Goal: Task Accomplishment & Management: Manage account settings

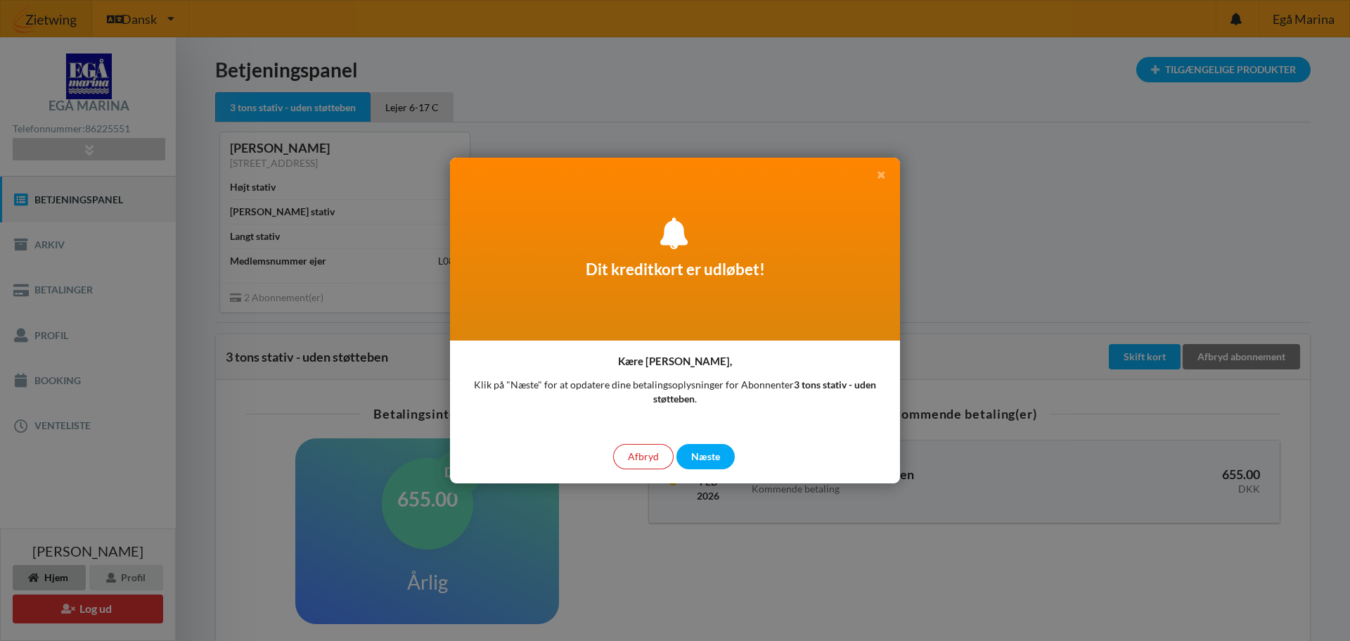
click at [882, 175] on icon at bounding box center [881, 173] width 12 height 10
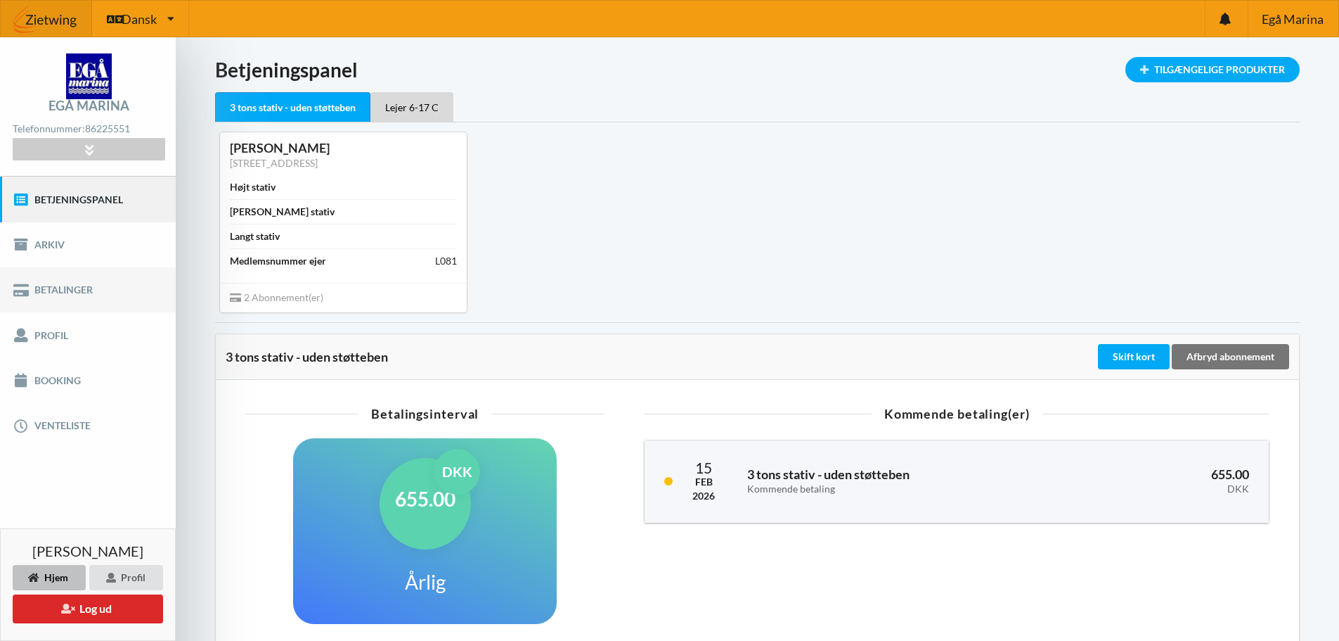
click at [62, 292] on link "Betalinger" at bounding box center [88, 289] width 176 height 45
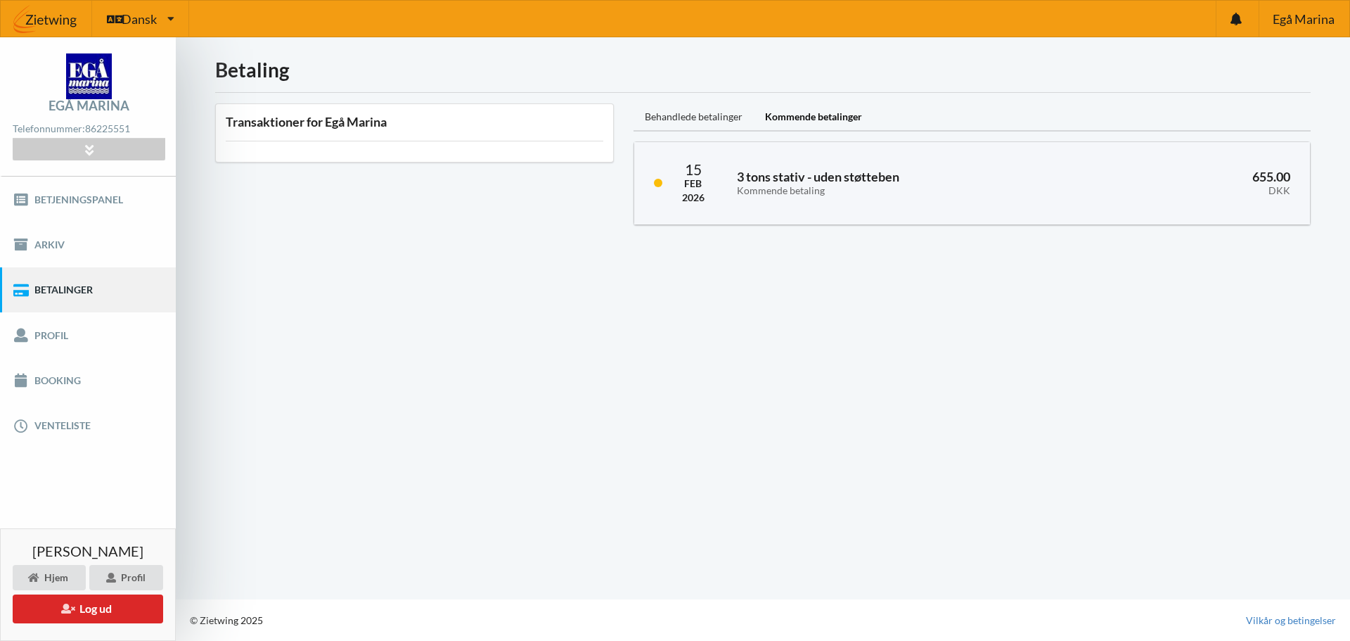
click at [699, 117] on div "Behandlede betalinger" at bounding box center [693, 117] width 120 height 28
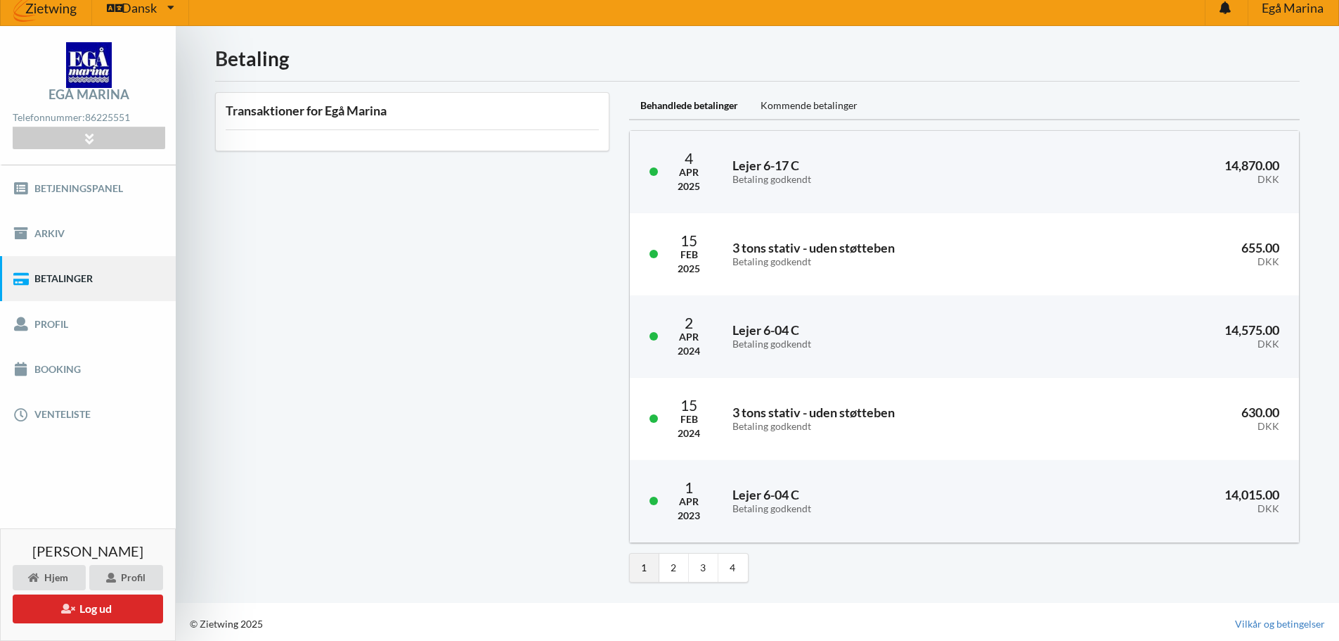
scroll to position [15, 0]
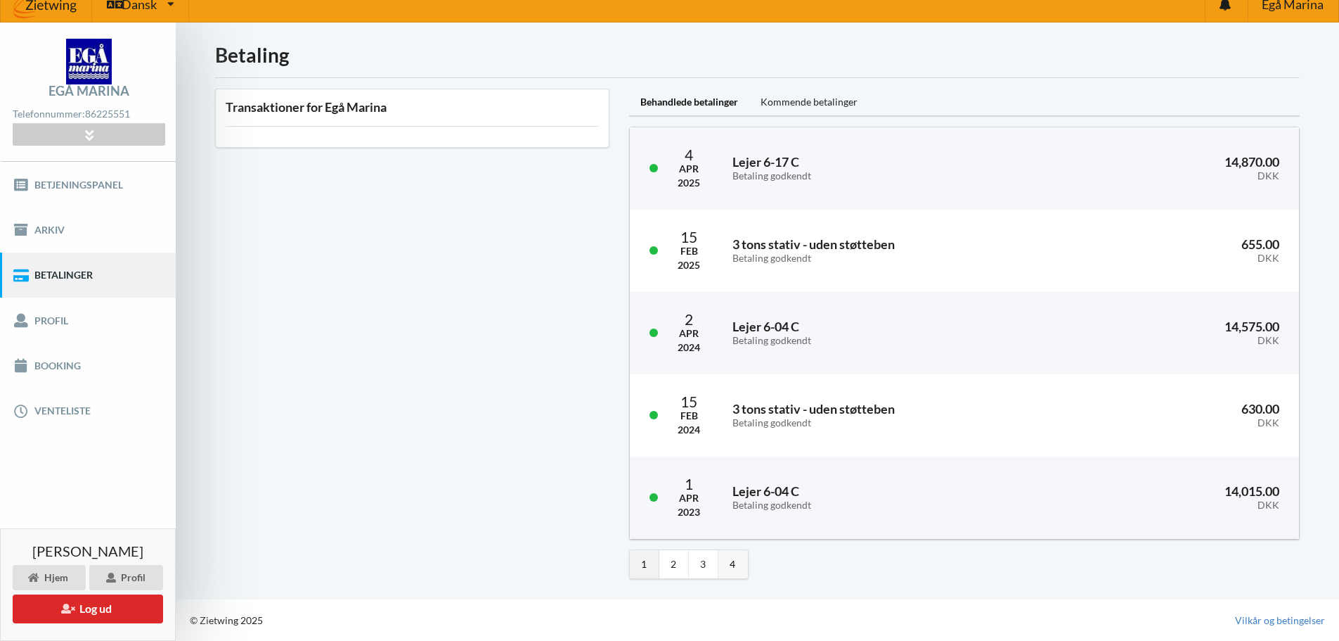
click at [737, 567] on link "4" at bounding box center [734, 564] width 30 height 28
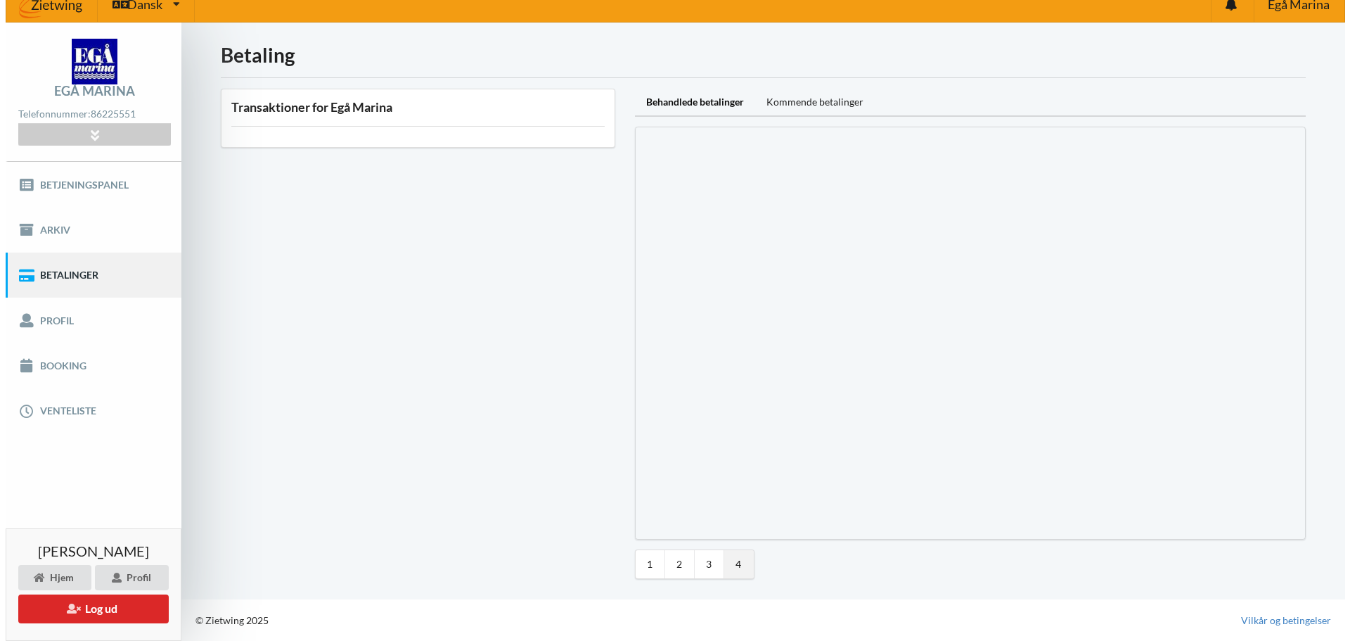
scroll to position [0, 0]
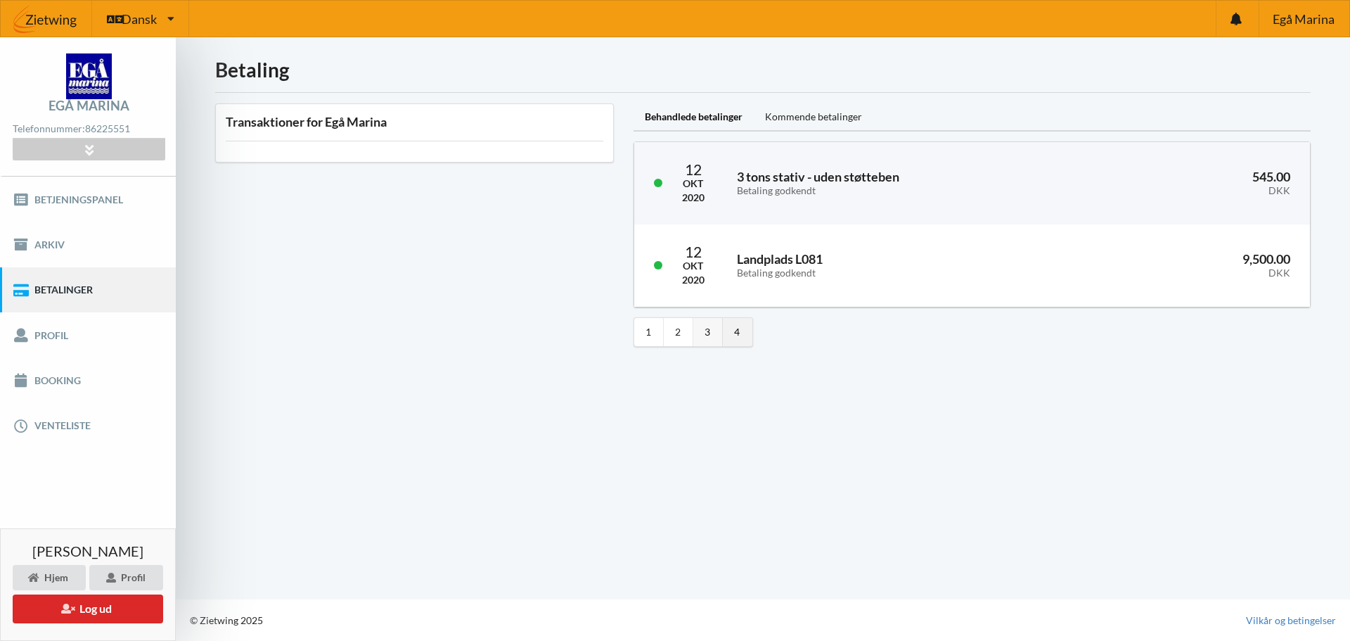
click at [711, 328] on link "3" at bounding box center [708, 332] width 30 height 28
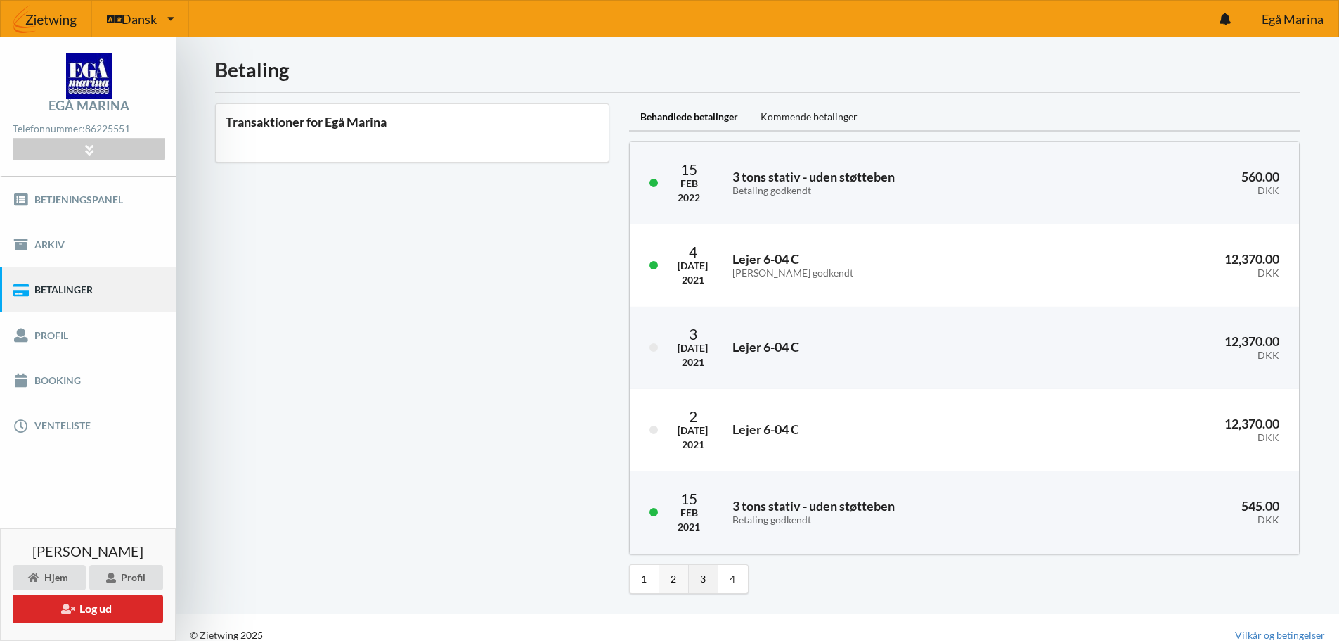
click at [676, 580] on link "2" at bounding box center [674, 579] width 30 height 28
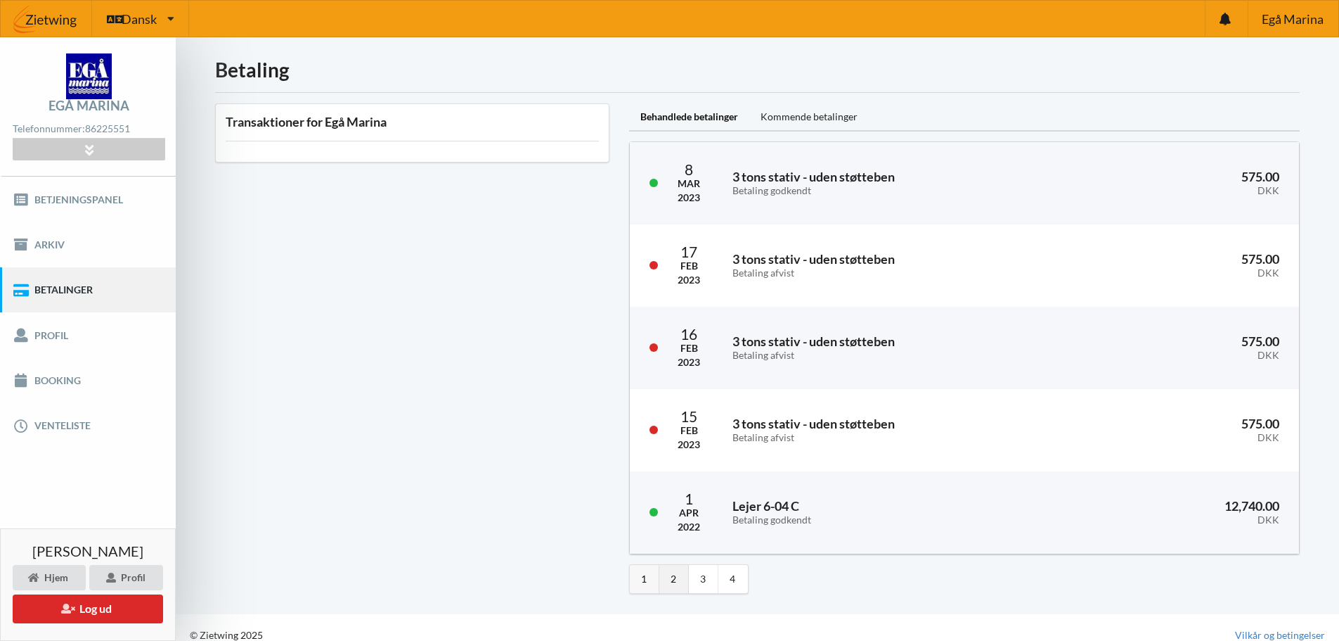
click at [639, 578] on link "1" at bounding box center [645, 579] width 30 height 28
click at [49, 340] on link "Profil" at bounding box center [88, 334] width 176 height 45
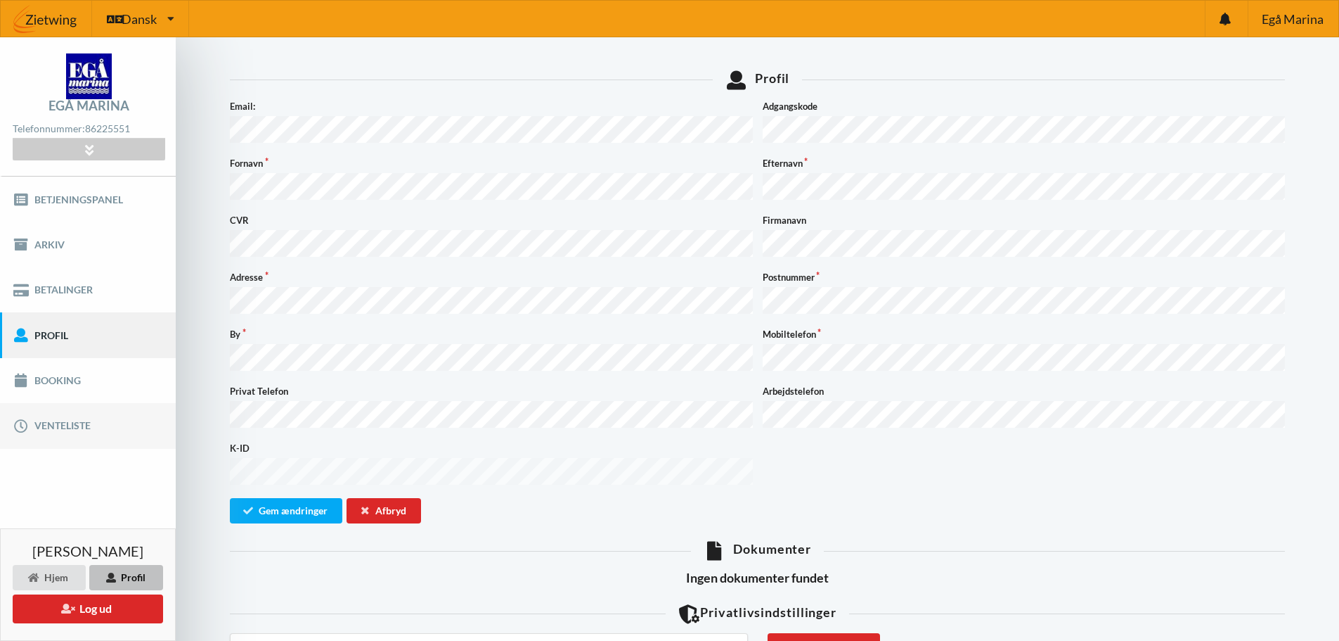
click at [64, 425] on link "Venteliste" at bounding box center [88, 425] width 176 height 45
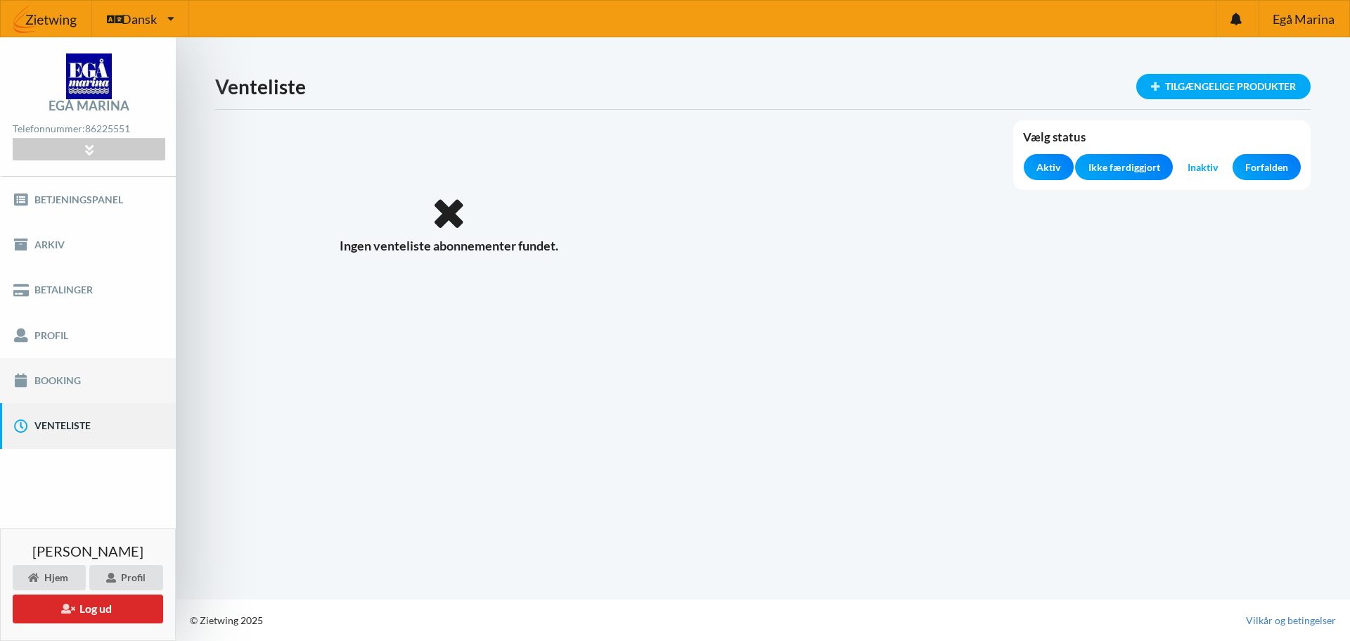
click at [56, 378] on link "Booking" at bounding box center [88, 380] width 176 height 45
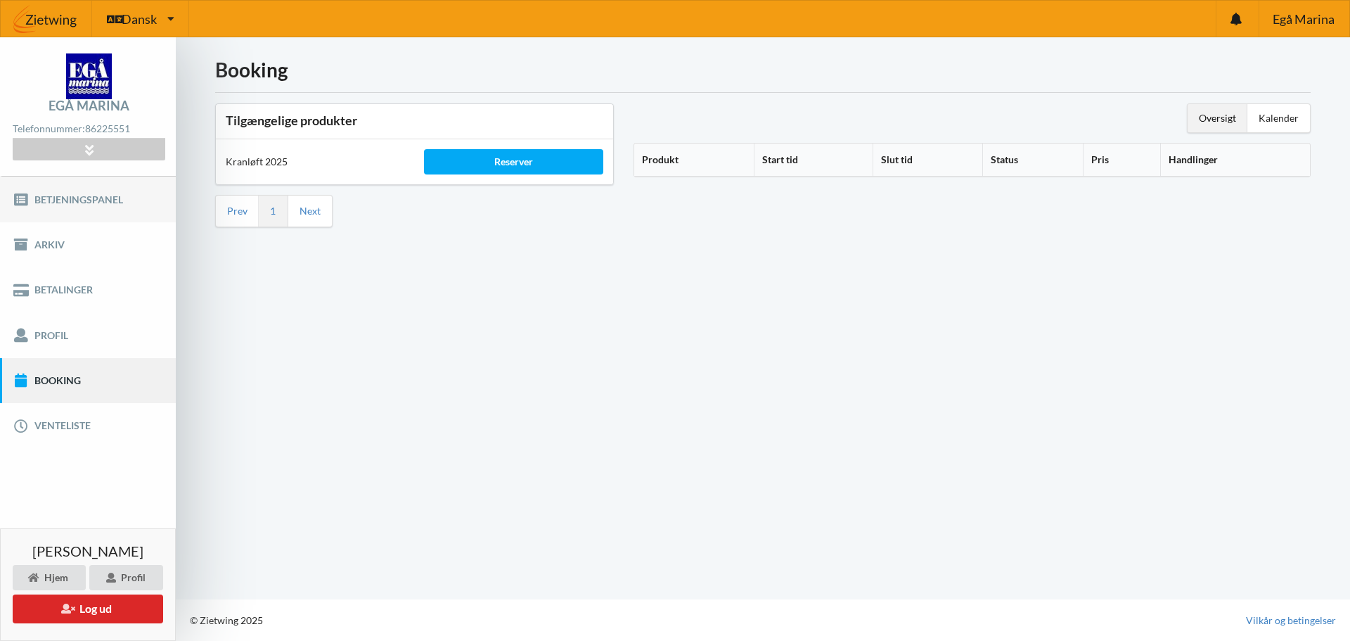
click at [82, 199] on link "Betjeningspanel" at bounding box center [88, 198] width 176 height 45
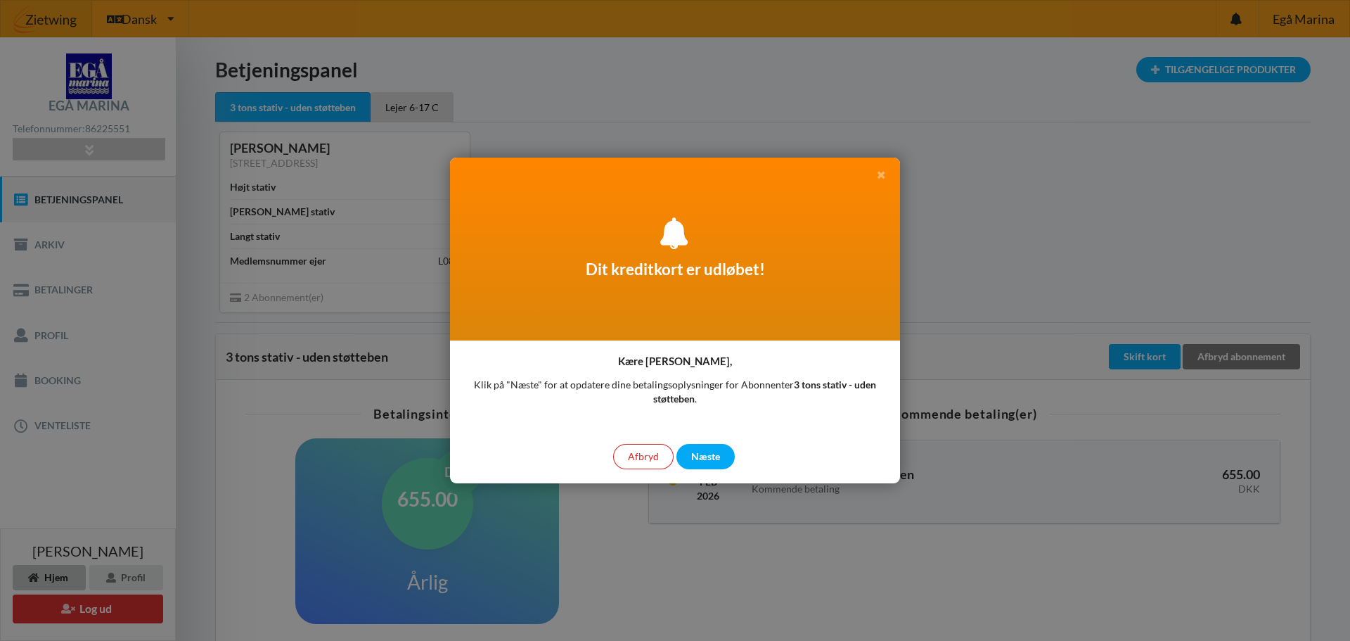
click at [882, 176] on icon at bounding box center [881, 173] width 12 height 10
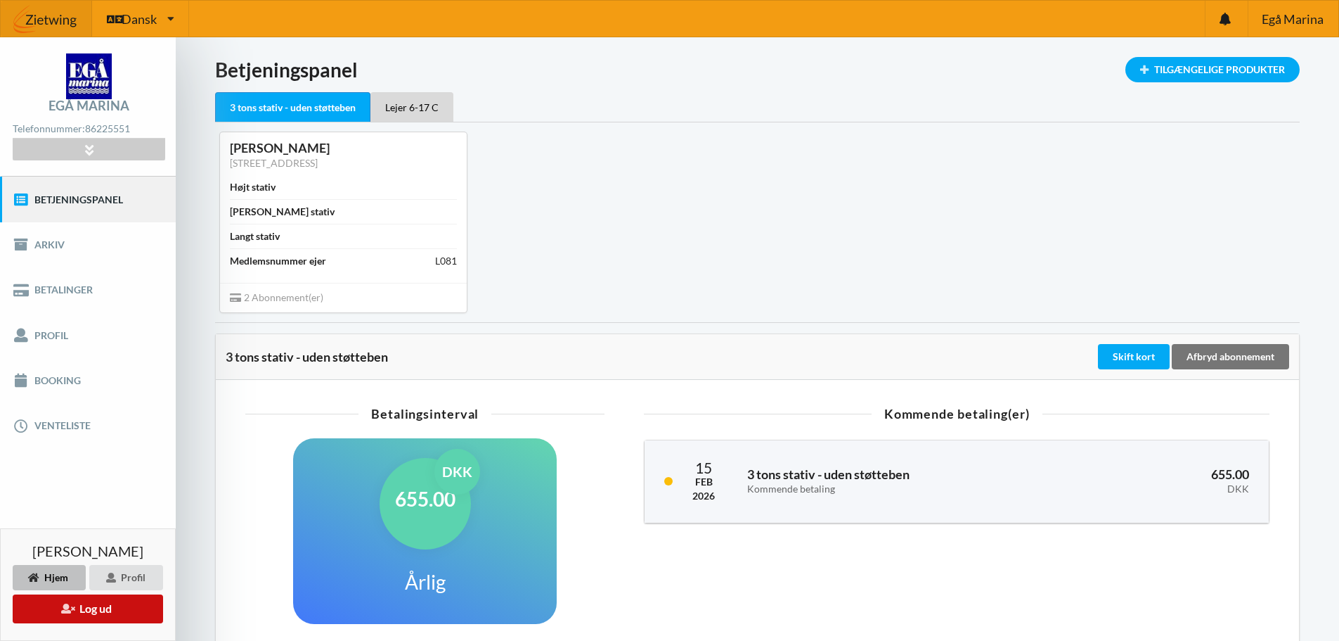
click at [96, 610] on button "Log ud" at bounding box center [88, 608] width 150 height 29
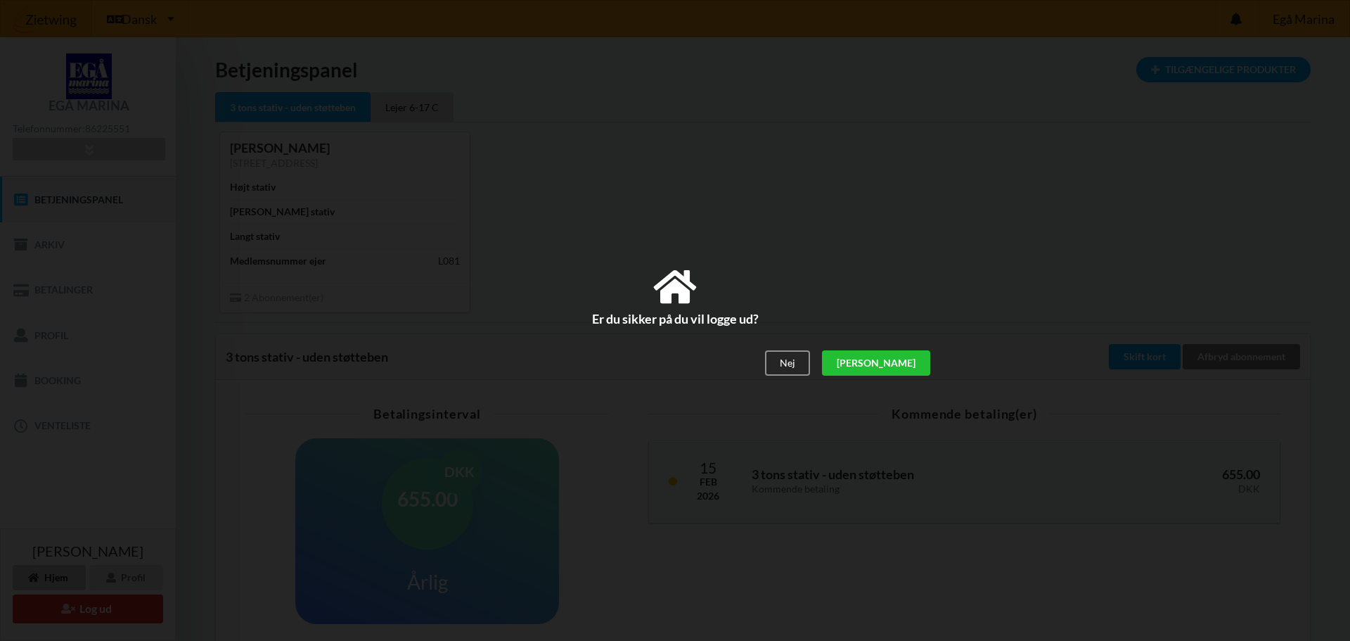
click at [908, 358] on div "[PERSON_NAME]" at bounding box center [876, 362] width 108 height 25
